Goal: Navigation & Orientation: Find specific page/section

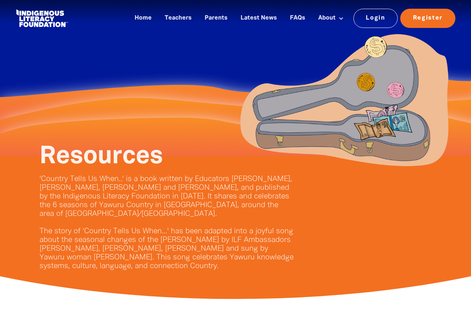
click at [38, 15] on link at bounding box center [42, 18] width 54 height 22
click at [148, 19] on link "Home" at bounding box center [143, 18] width 26 height 12
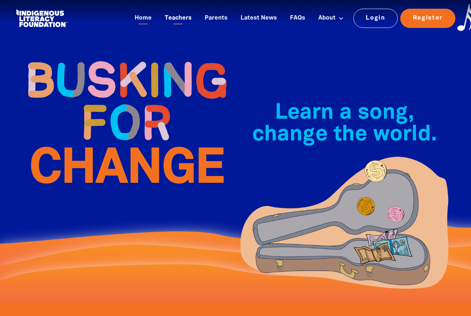
click at [185, 20] on link "Teachers" at bounding box center [178, 18] width 36 height 12
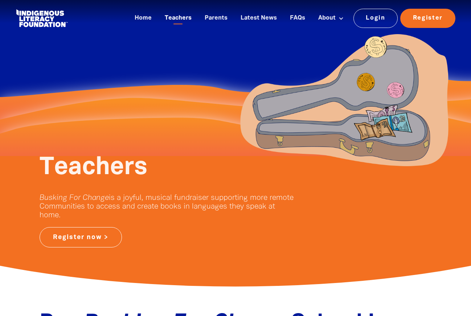
click at [180, 18] on link "Teachers" at bounding box center [178, 18] width 36 height 12
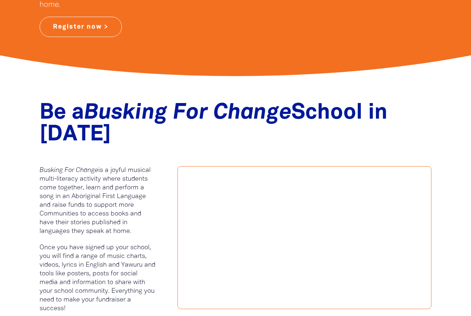
scroll to position [107, 0]
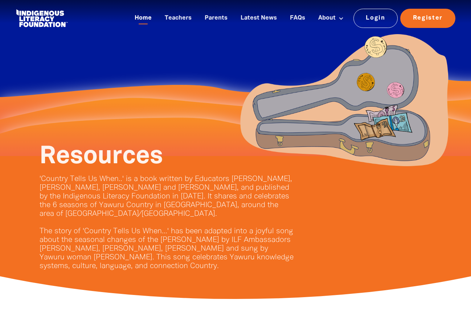
click at [148, 18] on link "Home" at bounding box center [143, 18] width 26 height 12
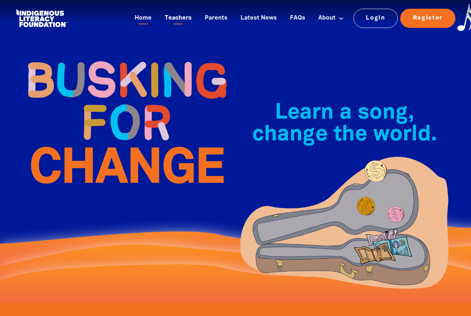
click at [184, 14] on link "Teachers" at bounding box center [178, 18] width 36 height 12
